Goal: Obtain resource: Obtain resource

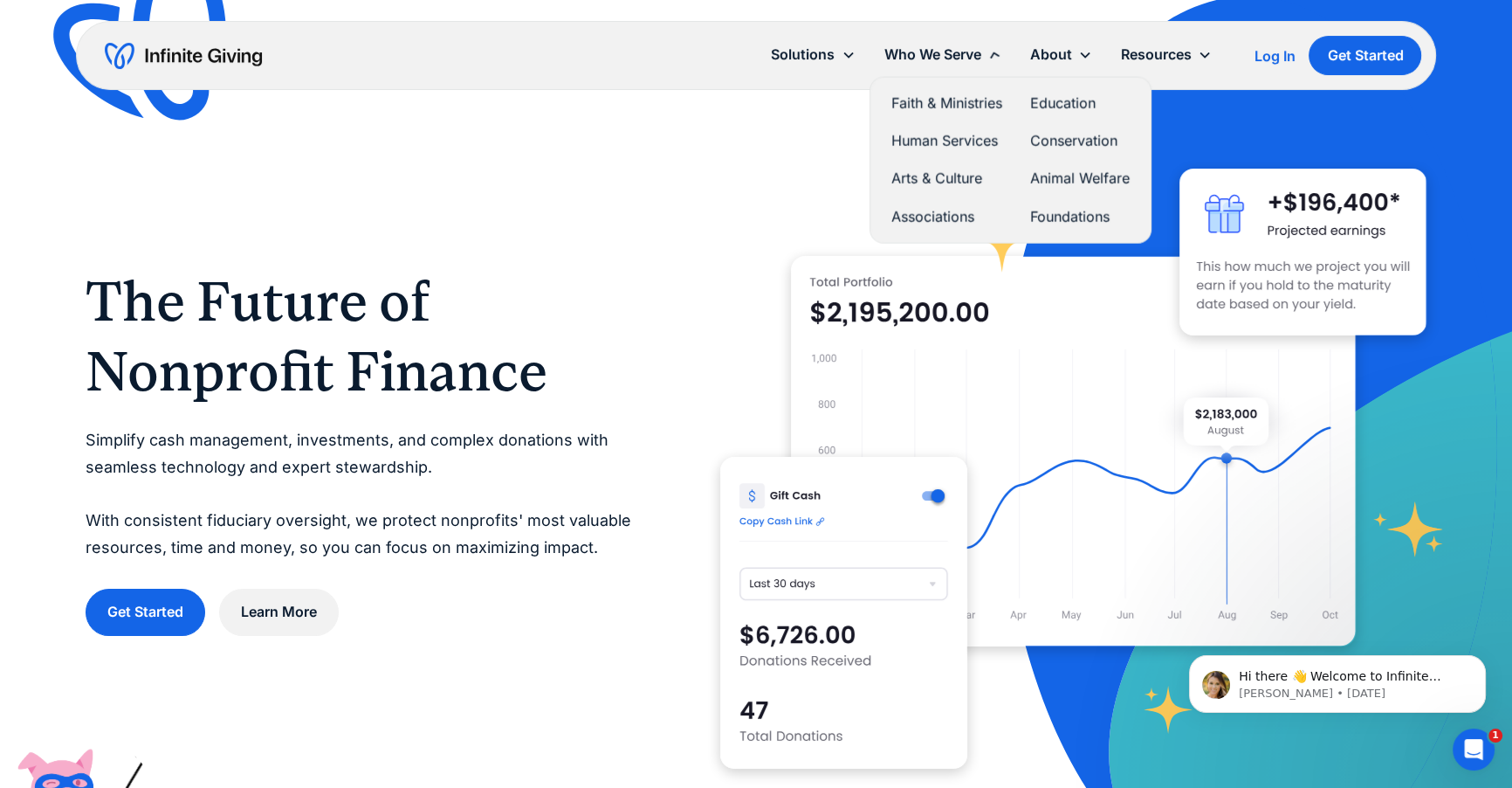
click at [908, 58] on div "Who We Serve" at bounding box center [932, 54] width 97 height 24
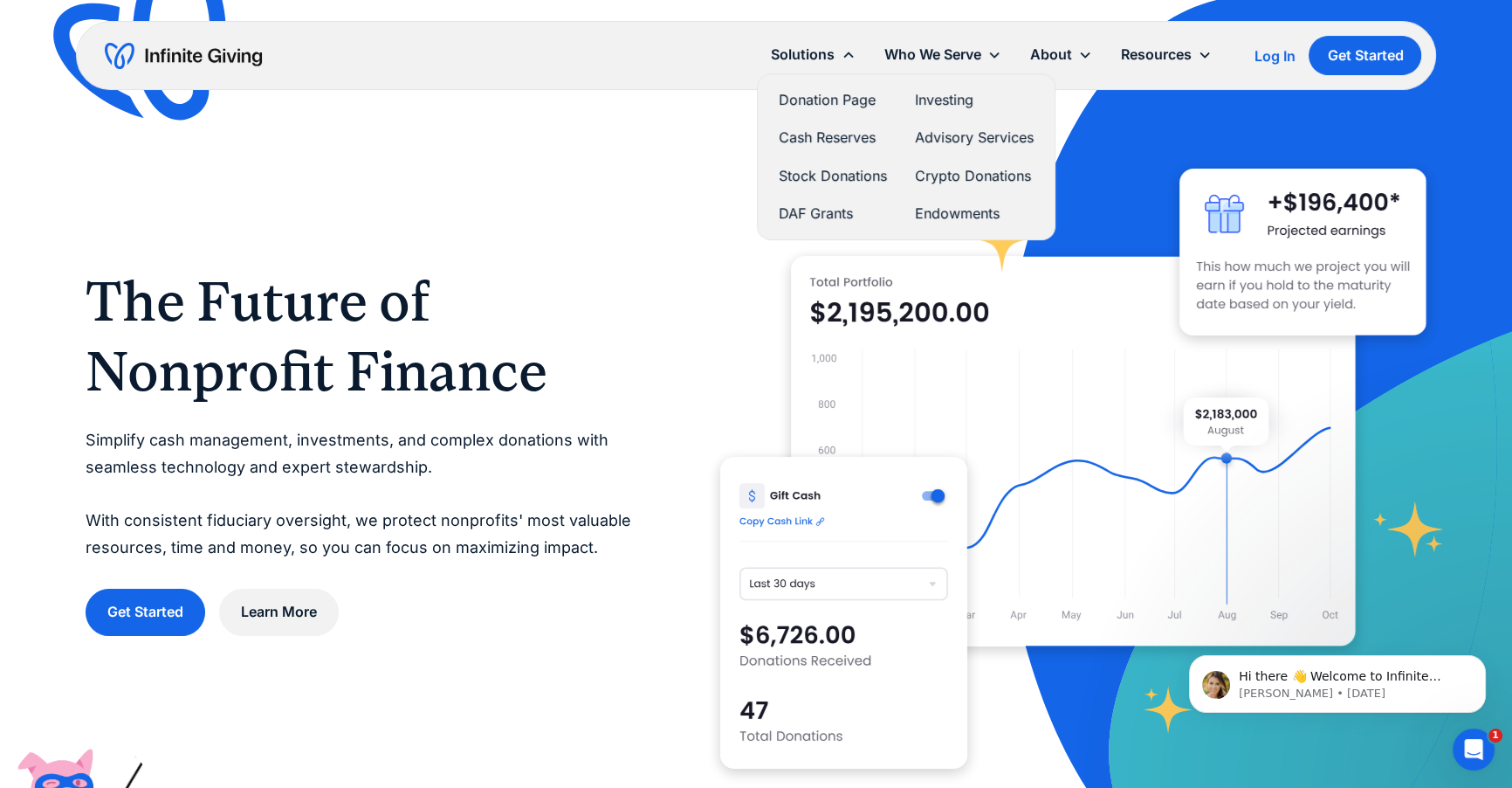
click at [825, 178] on link "Stock Donations" at bounding box center [833, 176] width 109 height 24
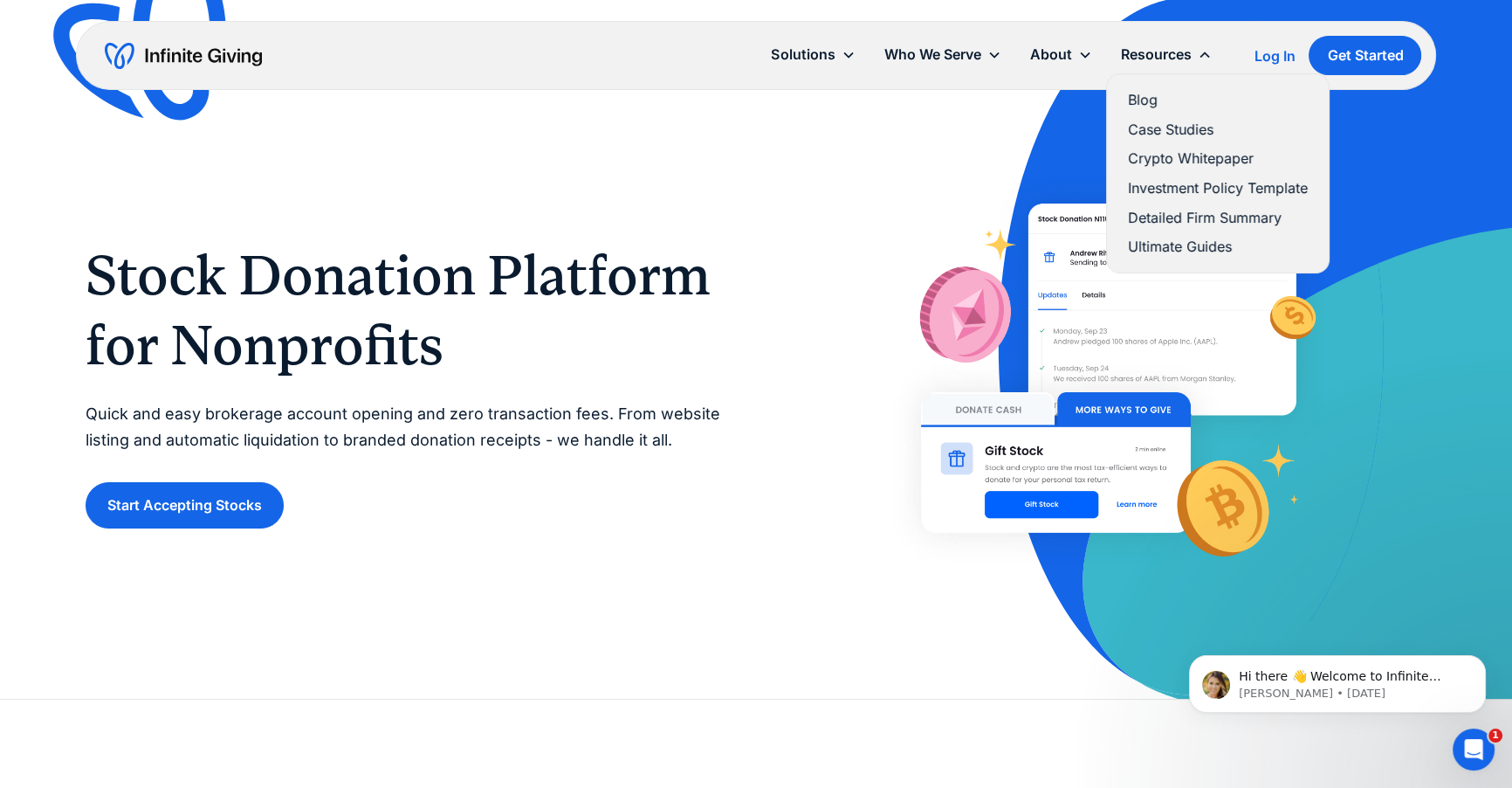
click at [1158, 92] on link "Blog" at bounding box center [1218, 100] width 180 height 24
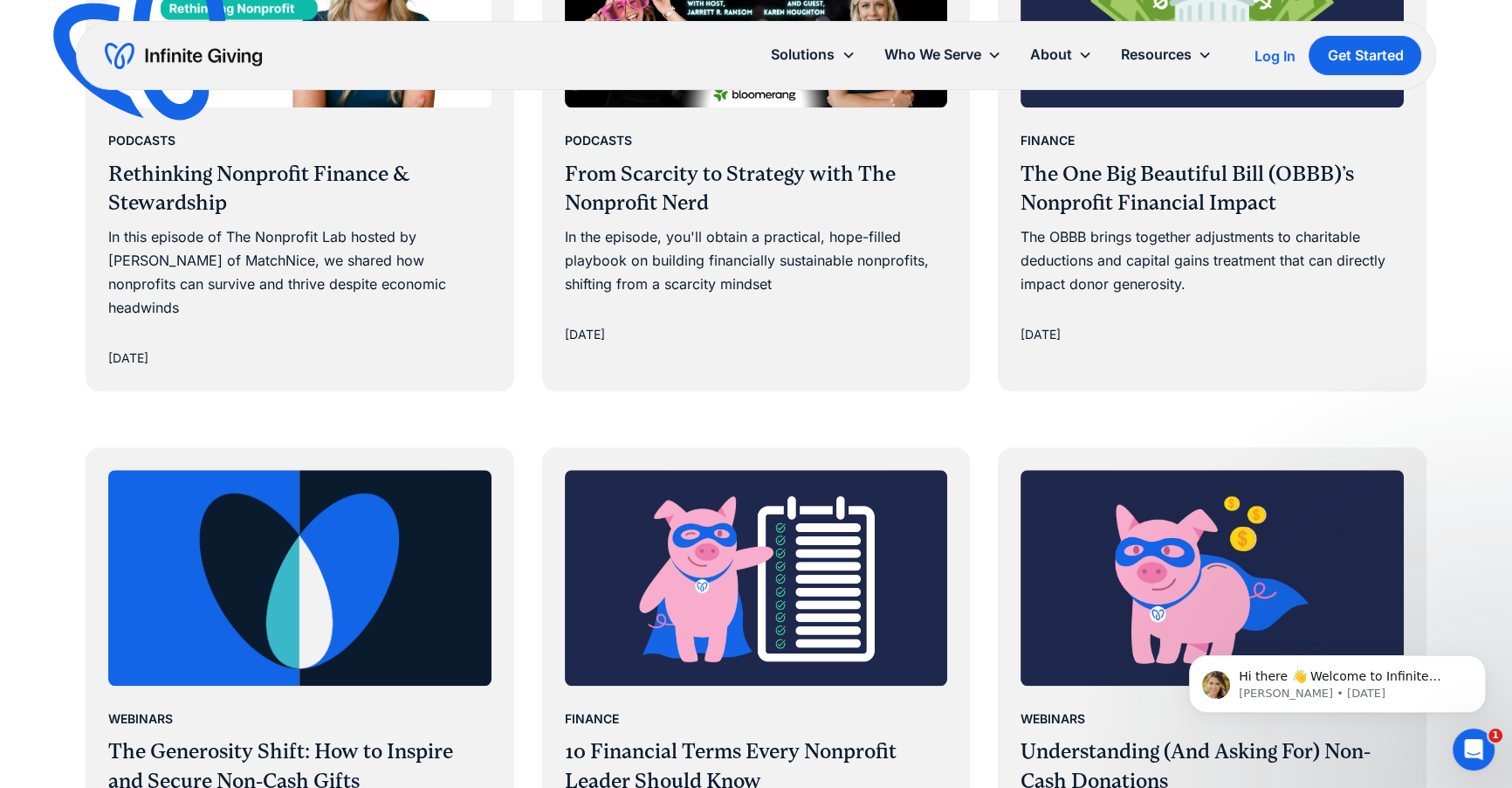
scroll to position [1135, 0]
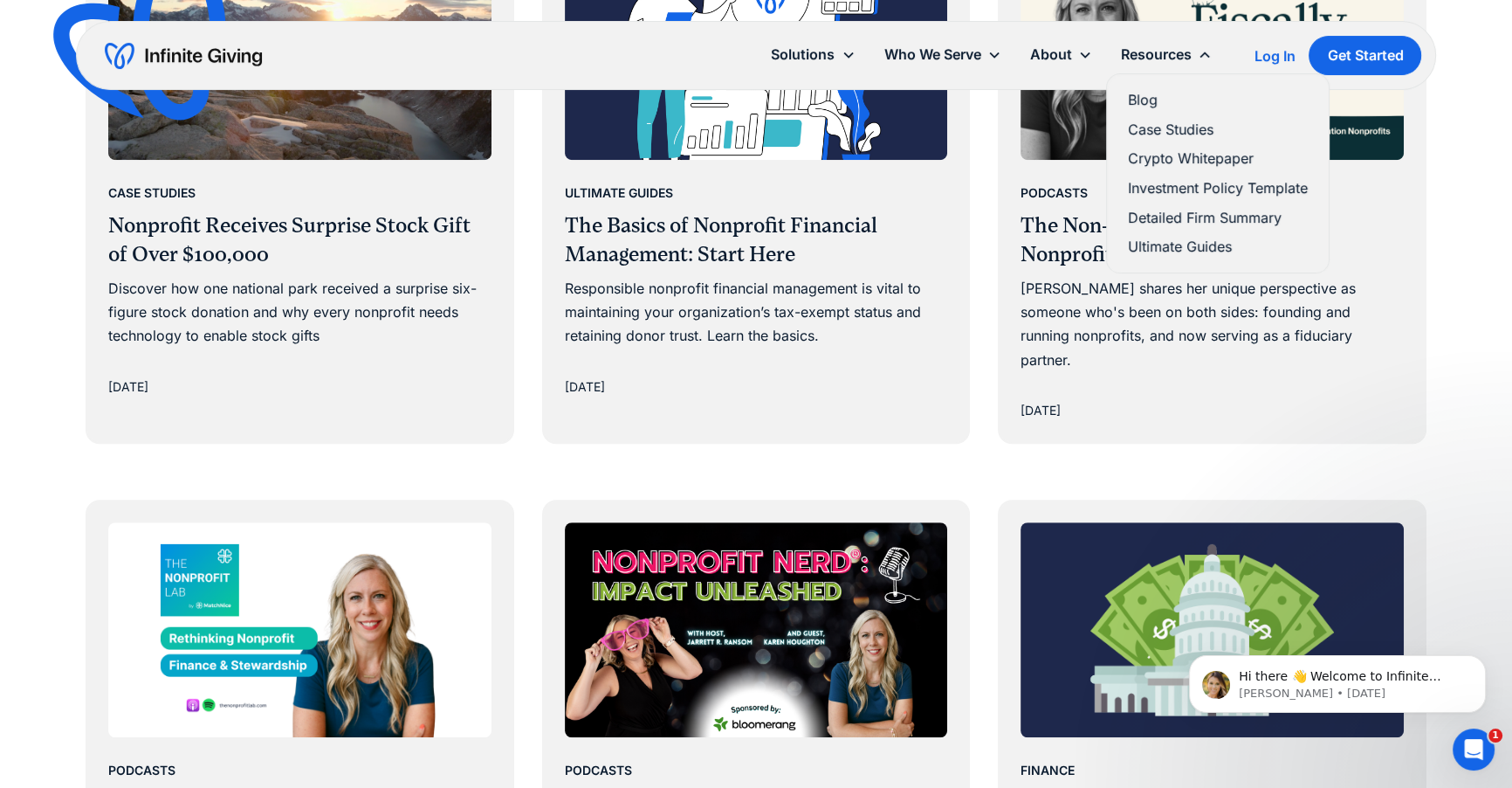
click at [1158, 246] on link "Ultimate Guides" at bounding box center [1218, 246] width 180 height 24
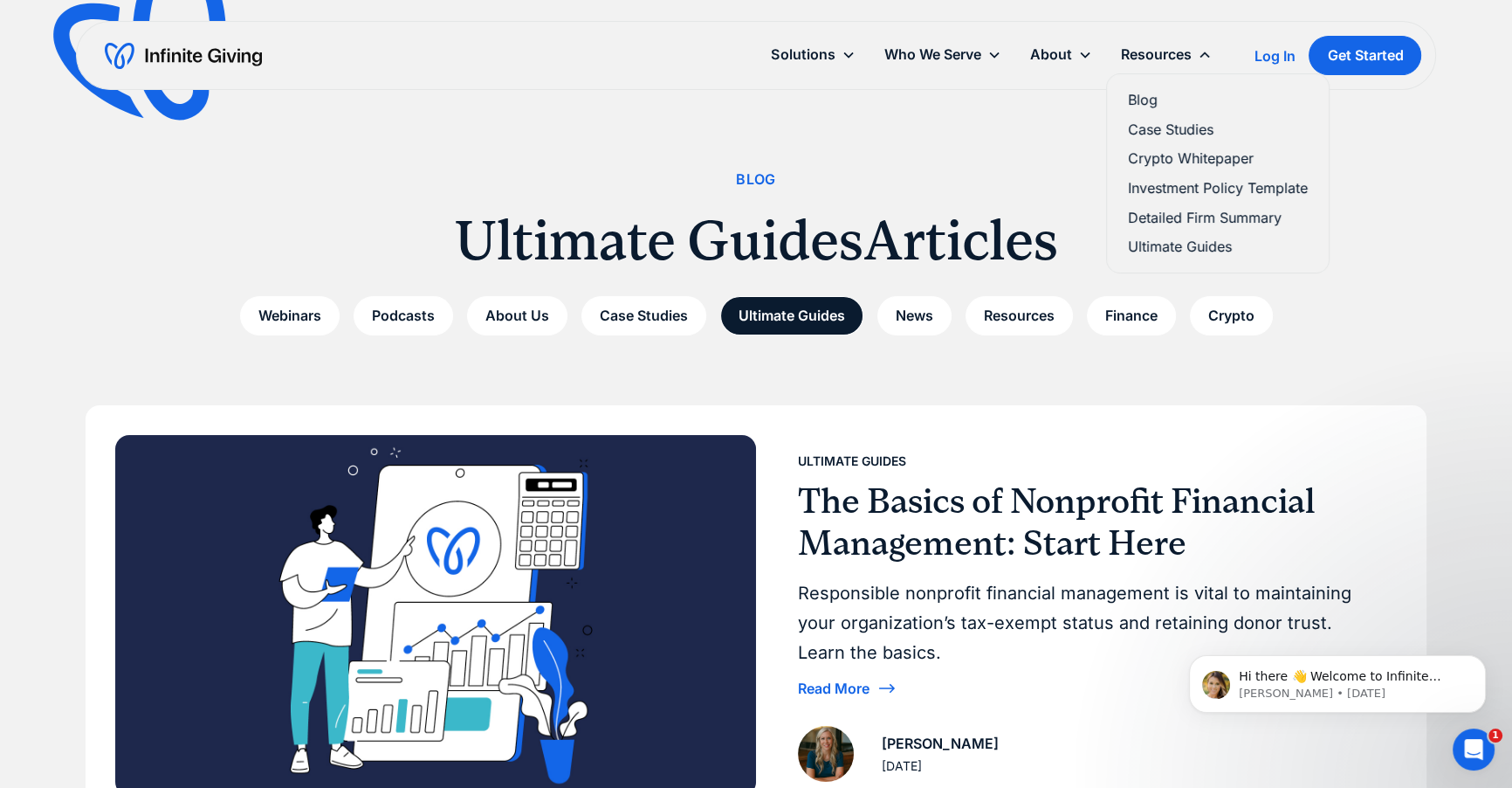
click at [1205, 191] on link "Investment Policy Template" at bounding box center [1218, 188] width 180 height 24
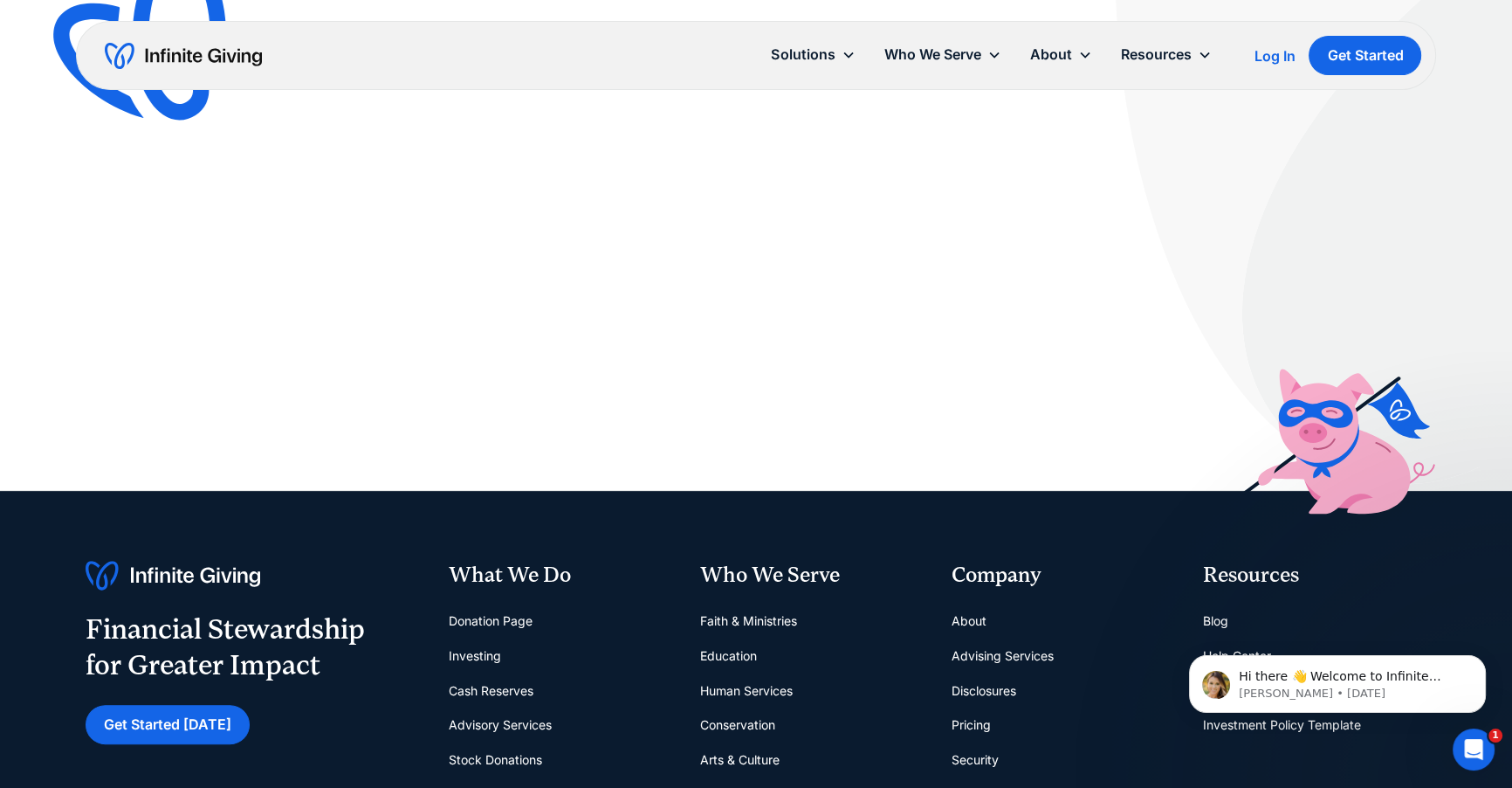
scroll to position [36, 0]
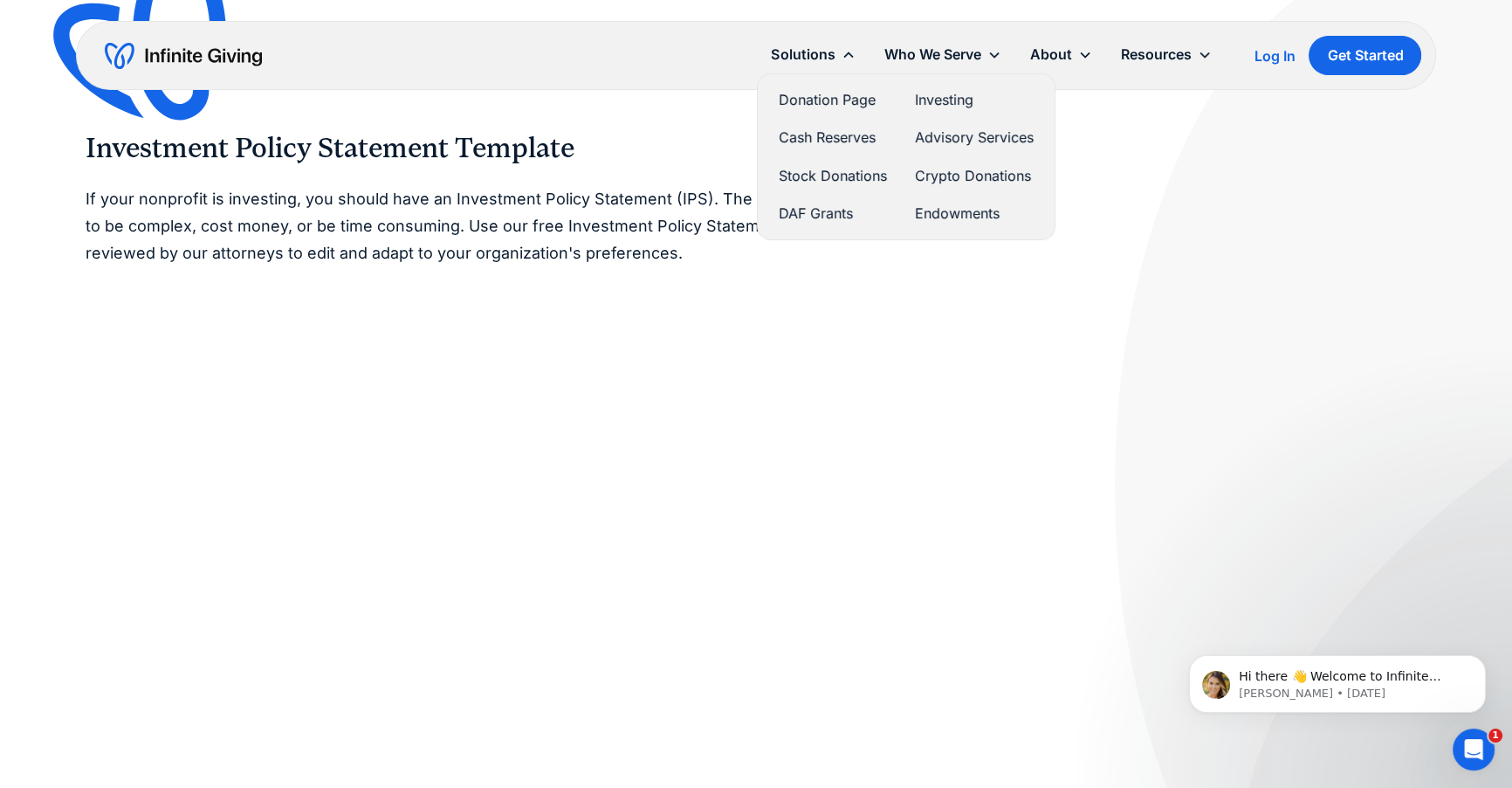
click at [796, 172] on link "Stock Donations" at bounding box center [833, 176] width 109 height 24
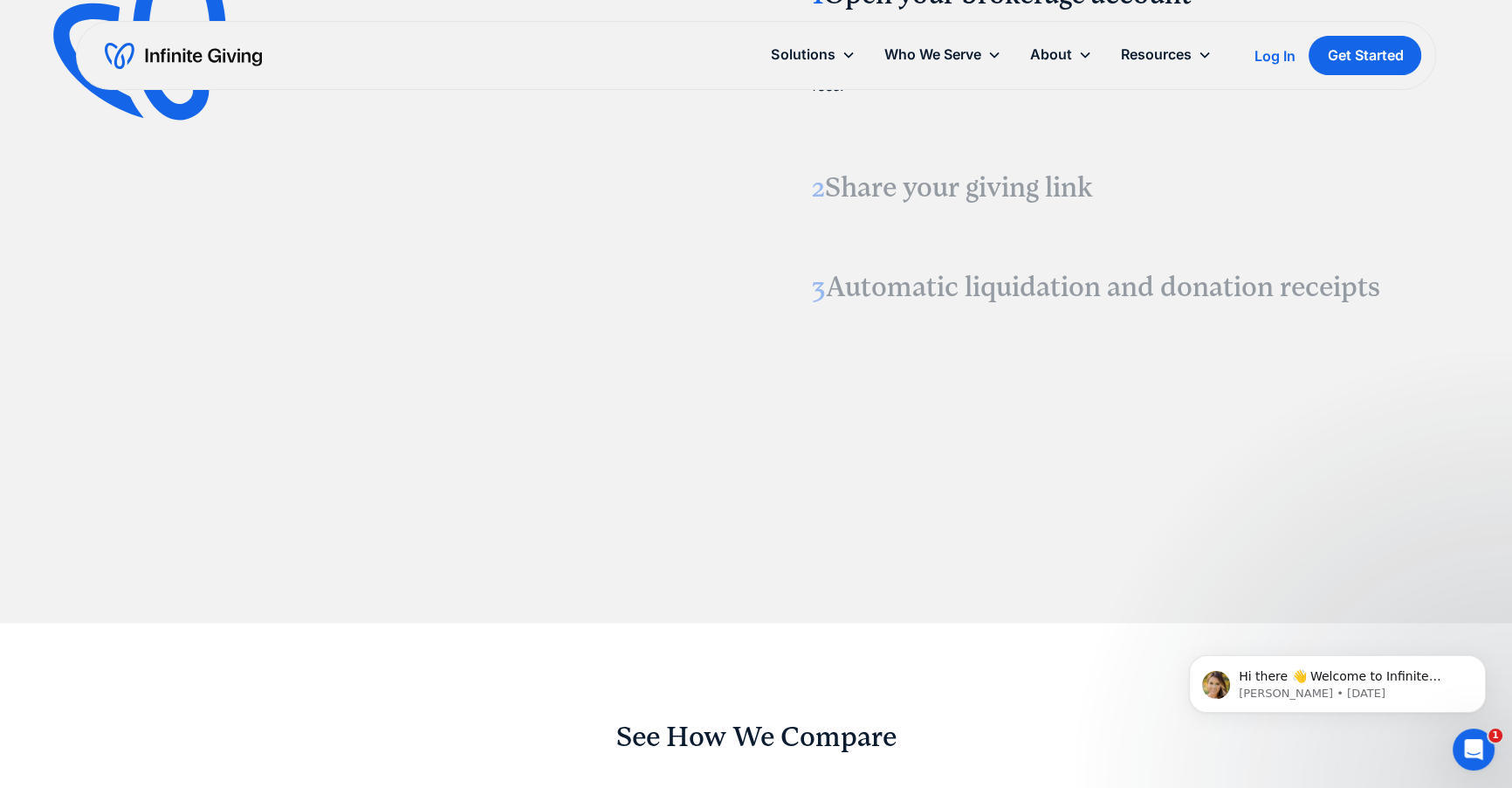
scroll to position [2577, 0]
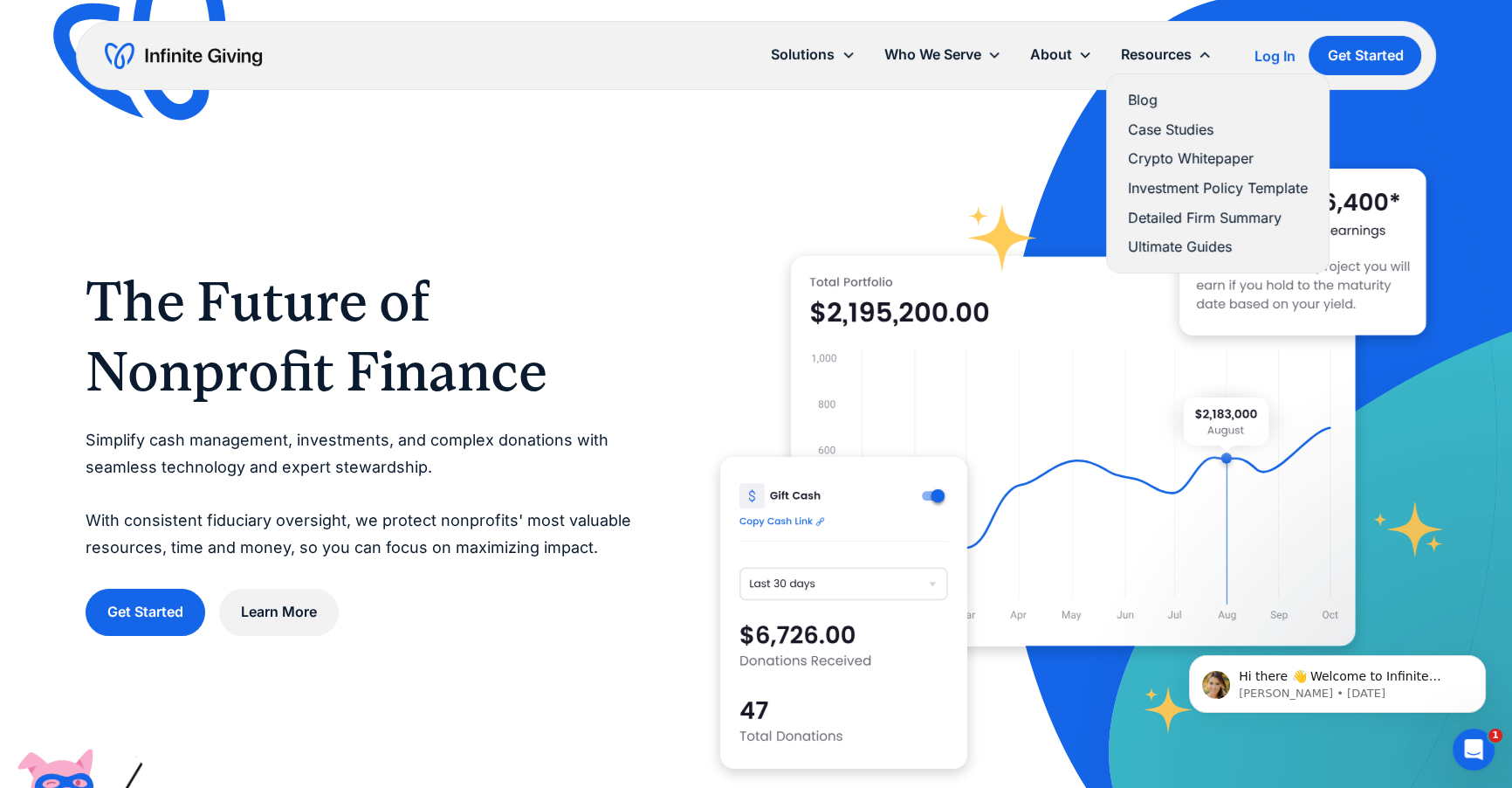
click at [1243, 219] on link "Detailed Firm Summary" at bounding box center [1218, 217] width 180 height 24
